Goal: Information Seeking & Learning: Learn about a topic

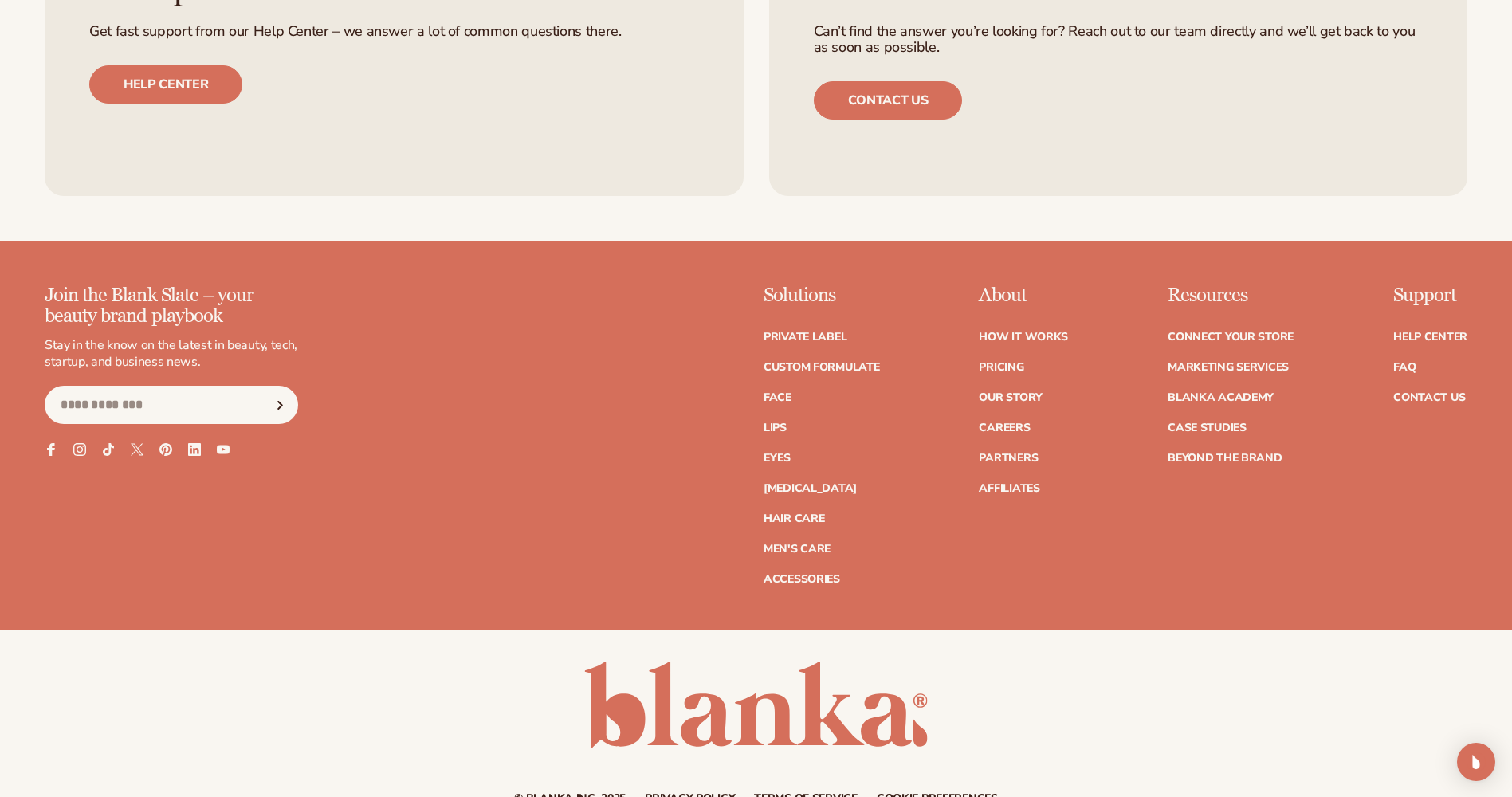
scroll to position [6912, 0]
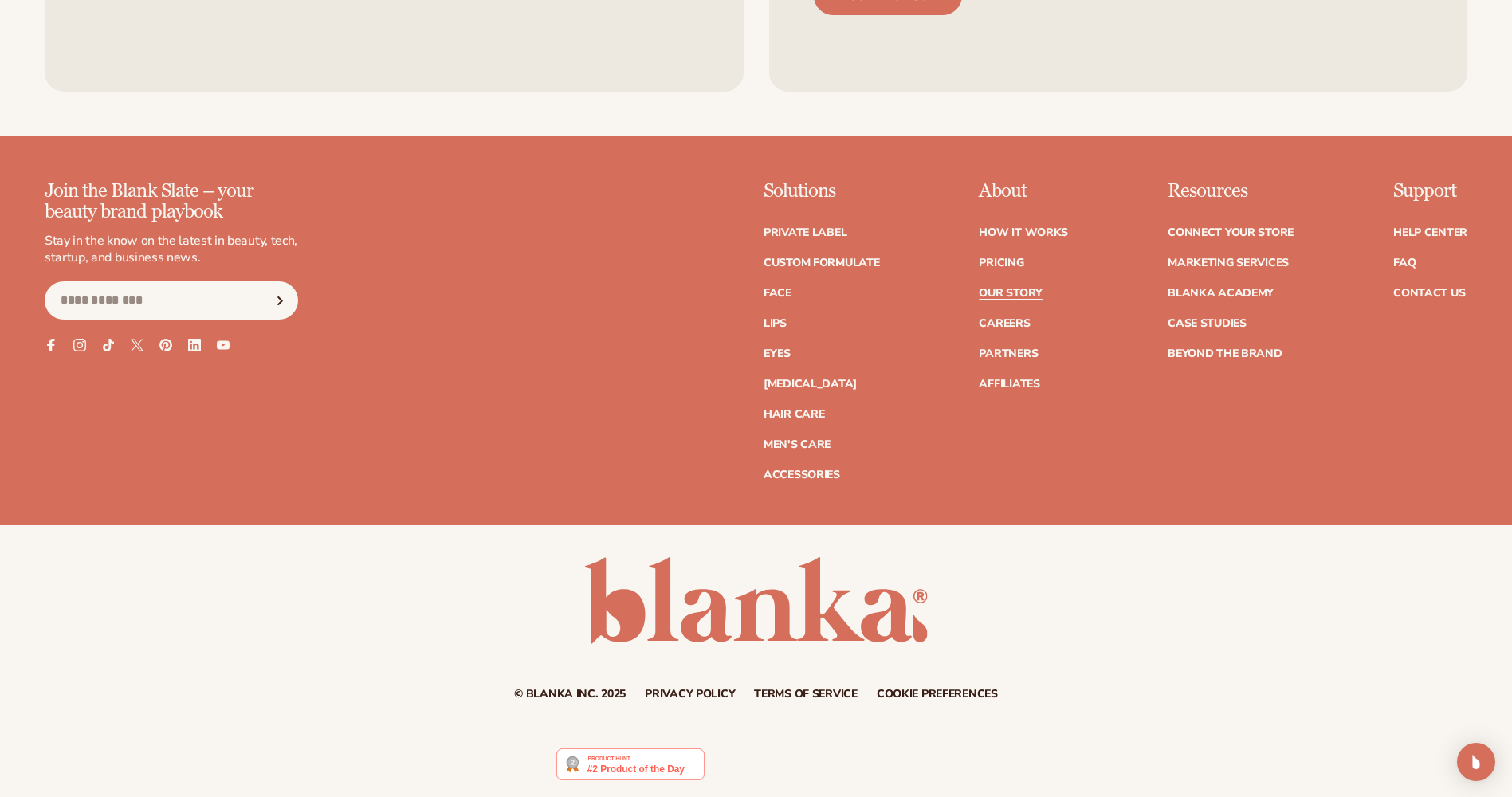
click at [1027, 293] on link "Our Story" at bounding box center [1010, 293] width 63 height 11
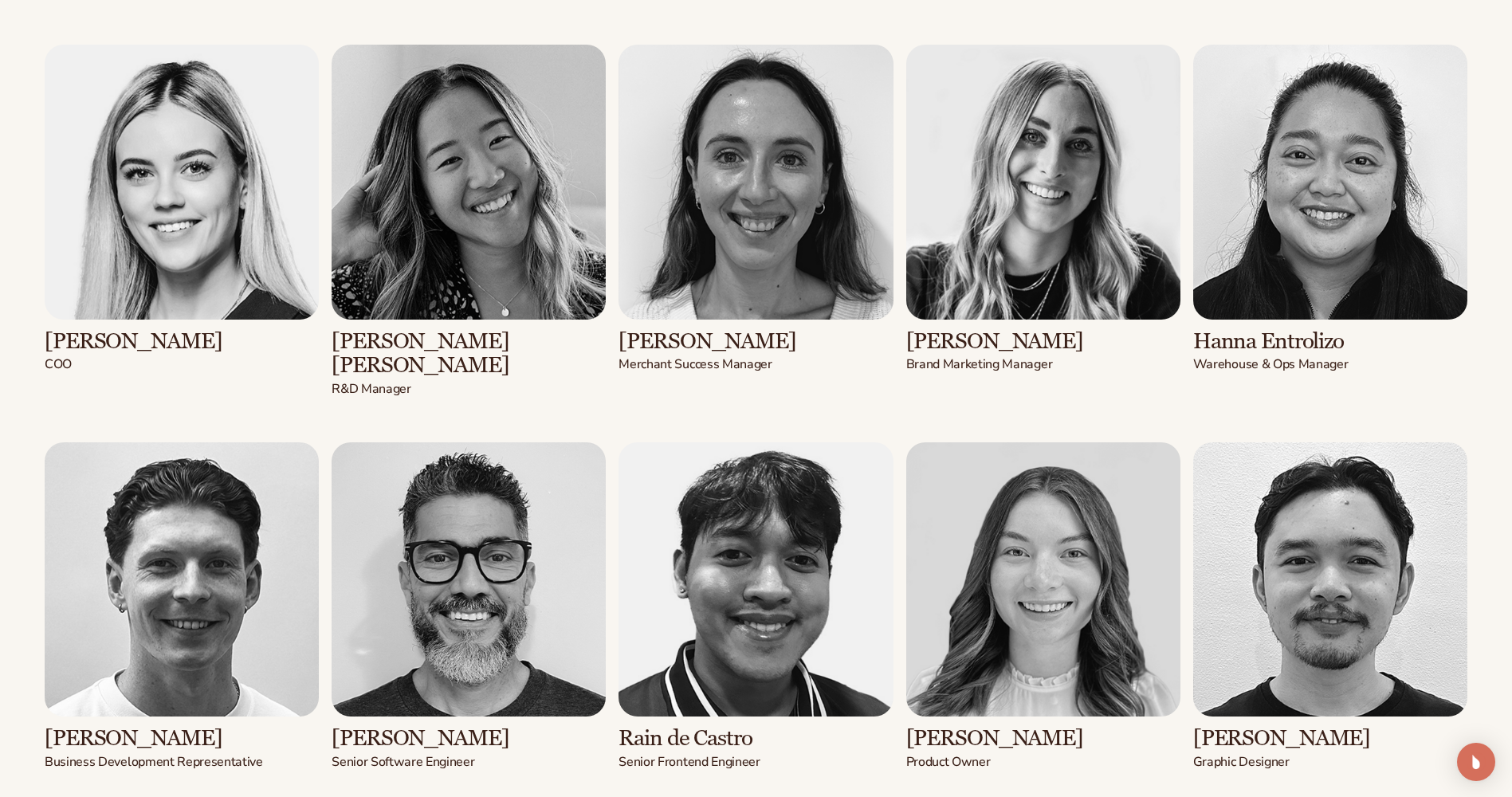
scroll to position [2711, 0]
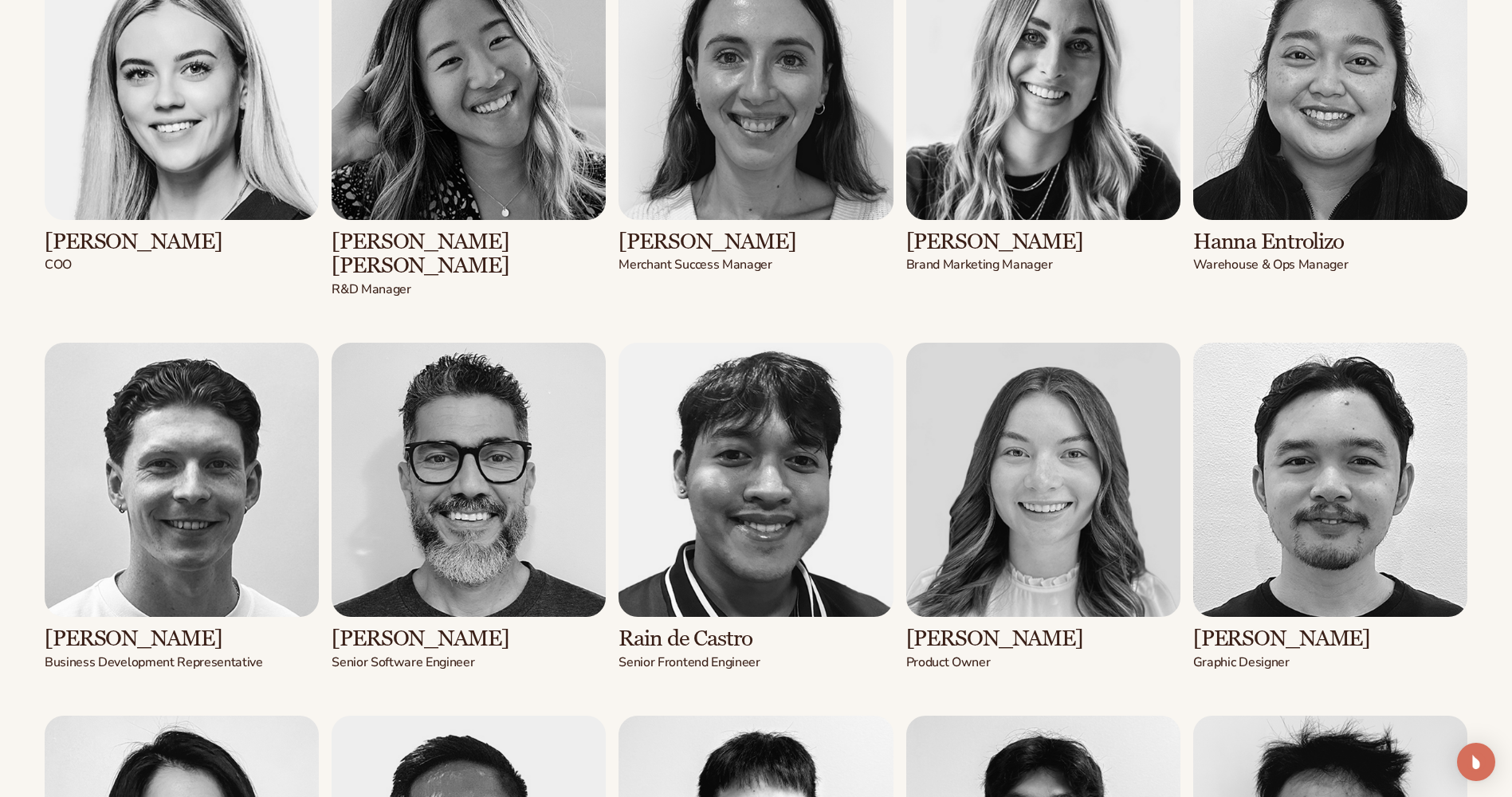
click at [195, 460] on img at bounding box center [181, 479] width 274 height 274
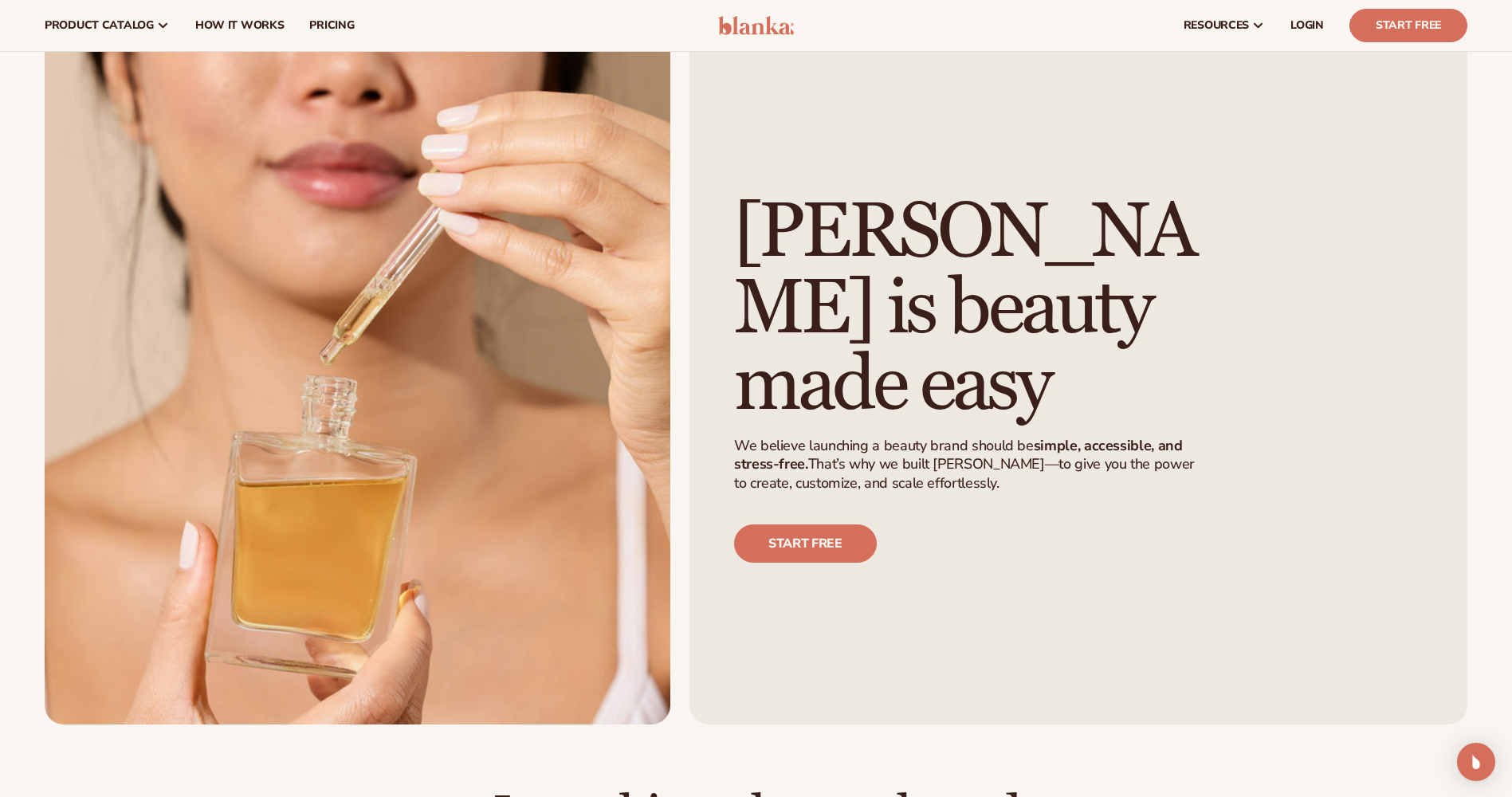
scroll to position [0, 0]
